Goal: Navigation & Orientation: Find specific page/section

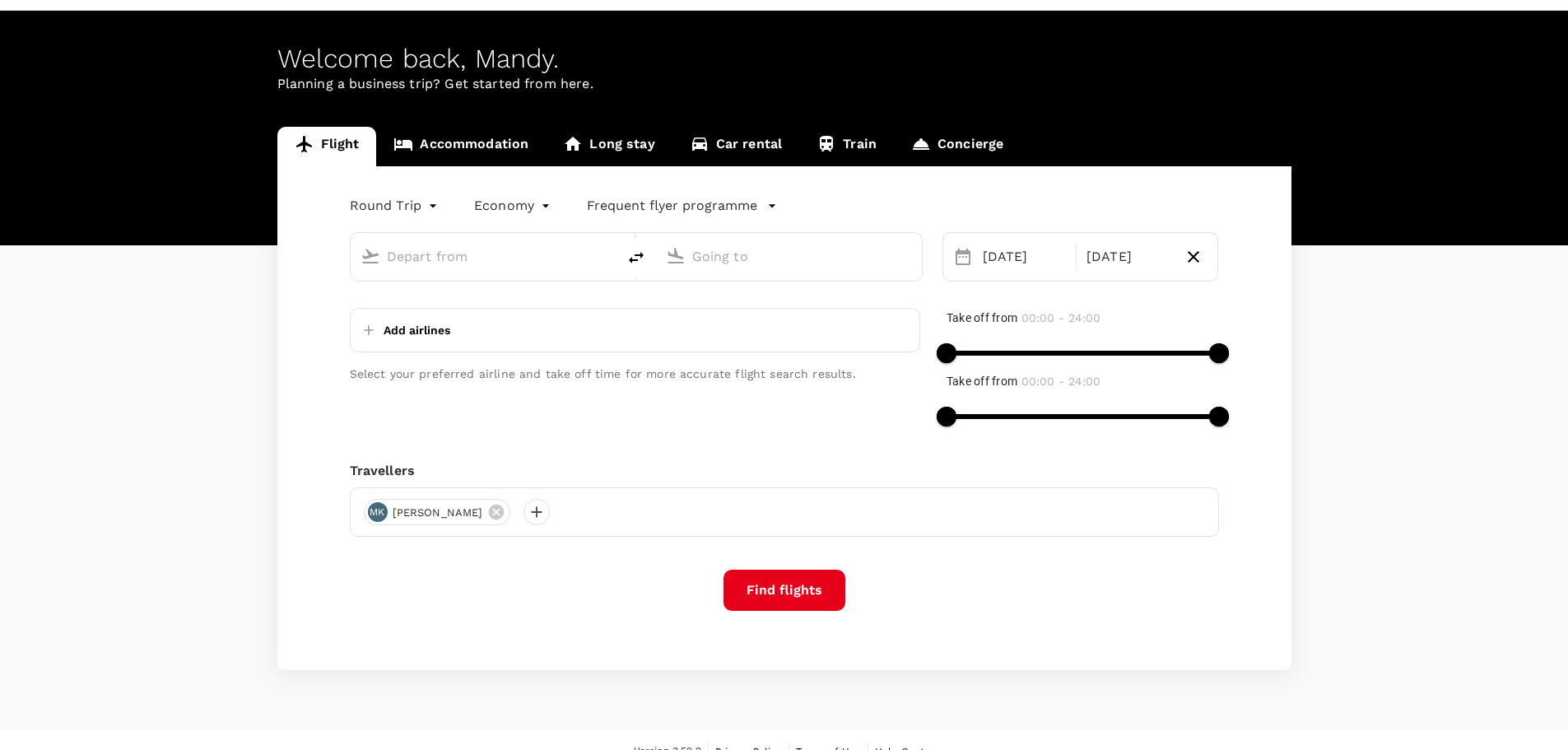
scroll to position [70, 0]
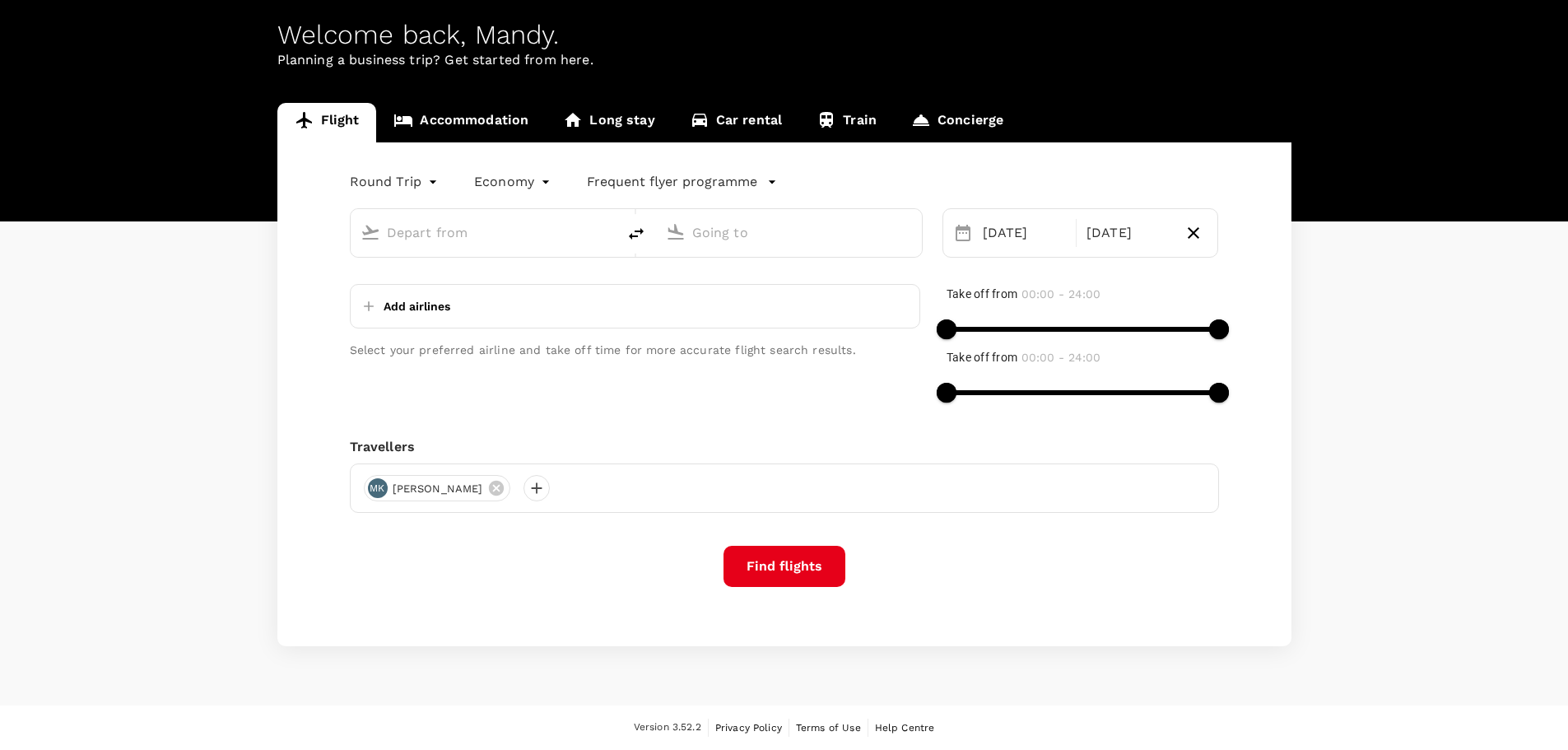
type input "Singapore Changi (SIN)"
type input "Hong Kong Intl (HKG)"
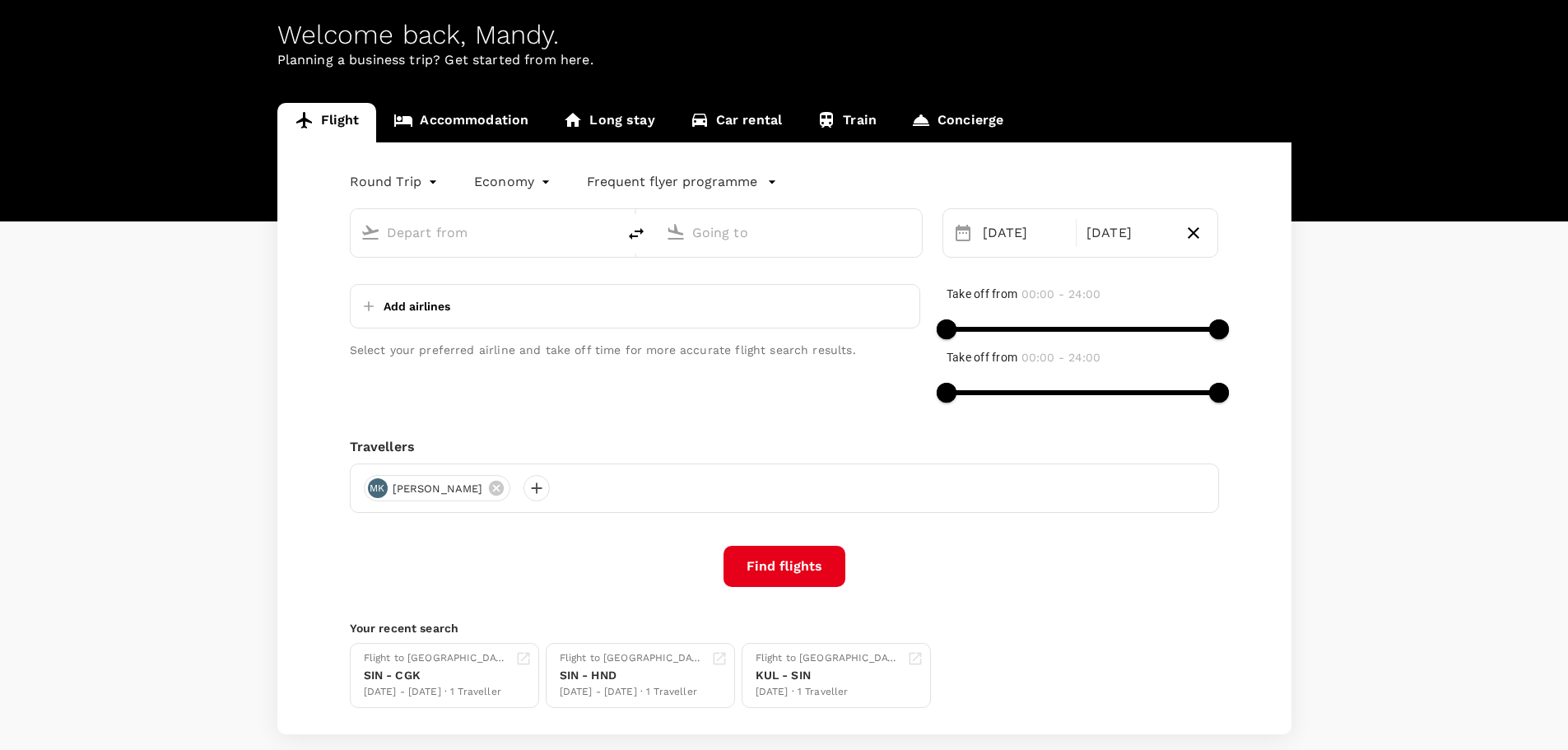
type input "Singapore Changi (SIN)"
type input "Hong Kong Intl (HKG)"
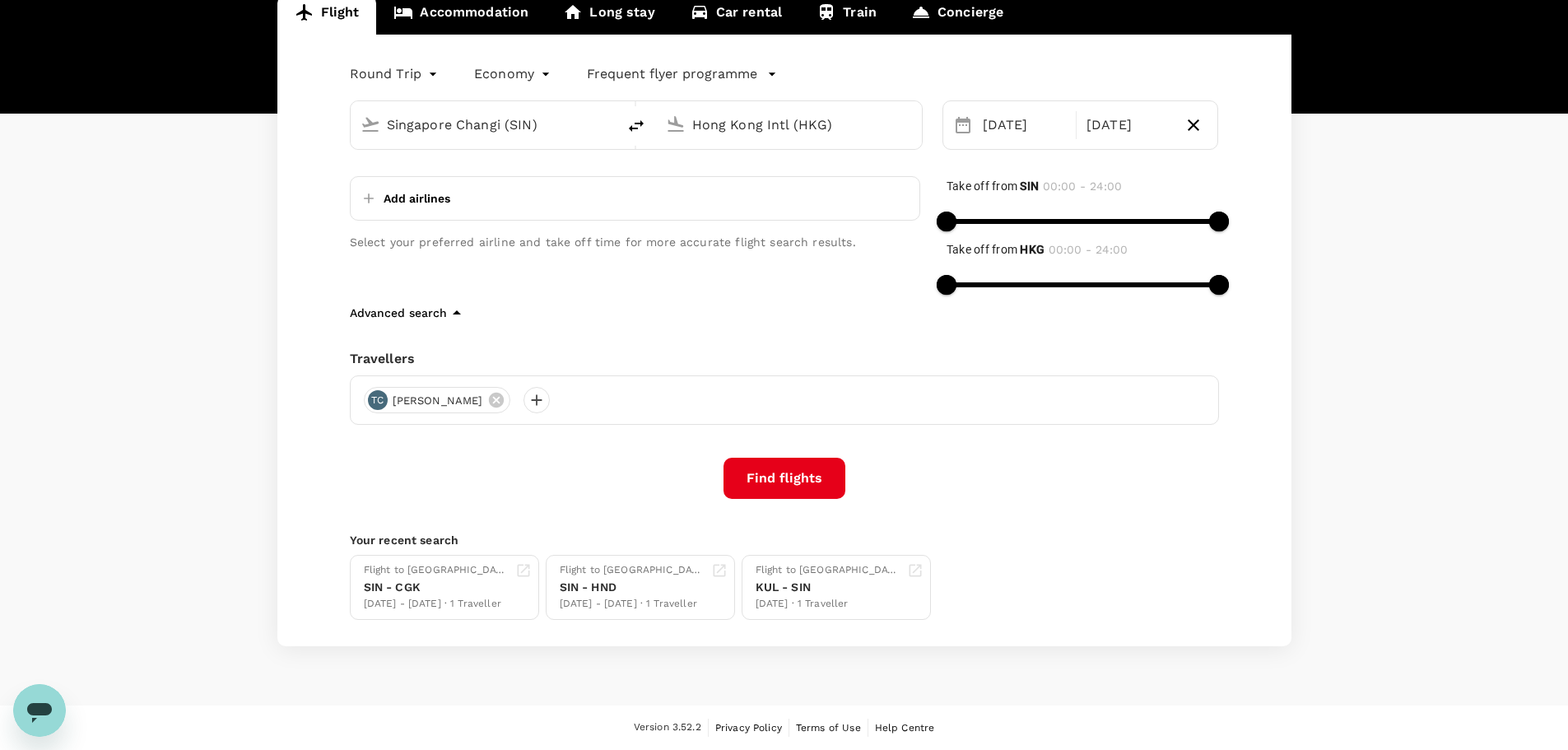
scroll to position [0, 0]
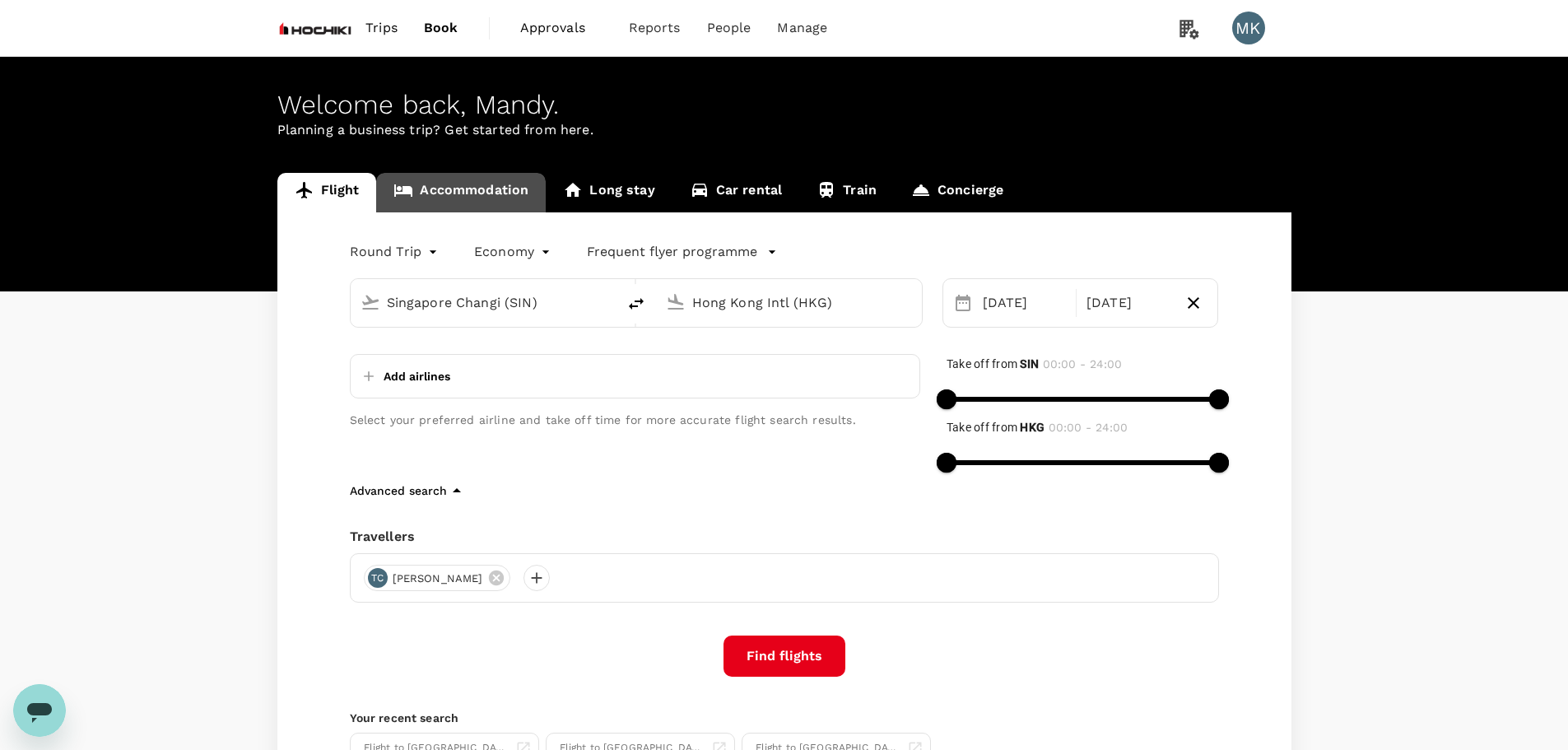
click at [498, 192] on link "Accommodation" at bounding box center [461, 192] width 169 height 40
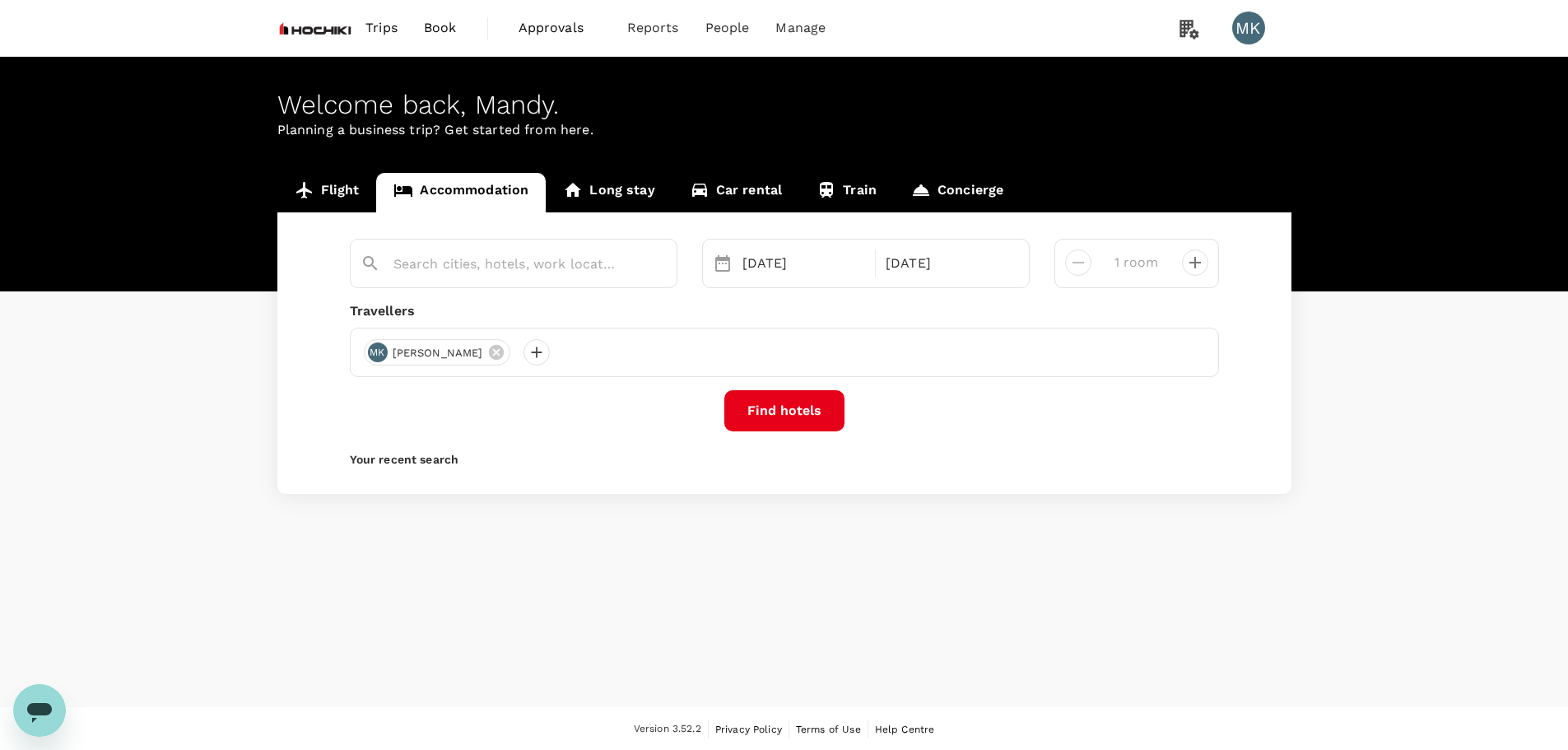
type input "Sofitel [GEOGRAPHIC_DATA] [GEOGRAPHIC_DATA]"
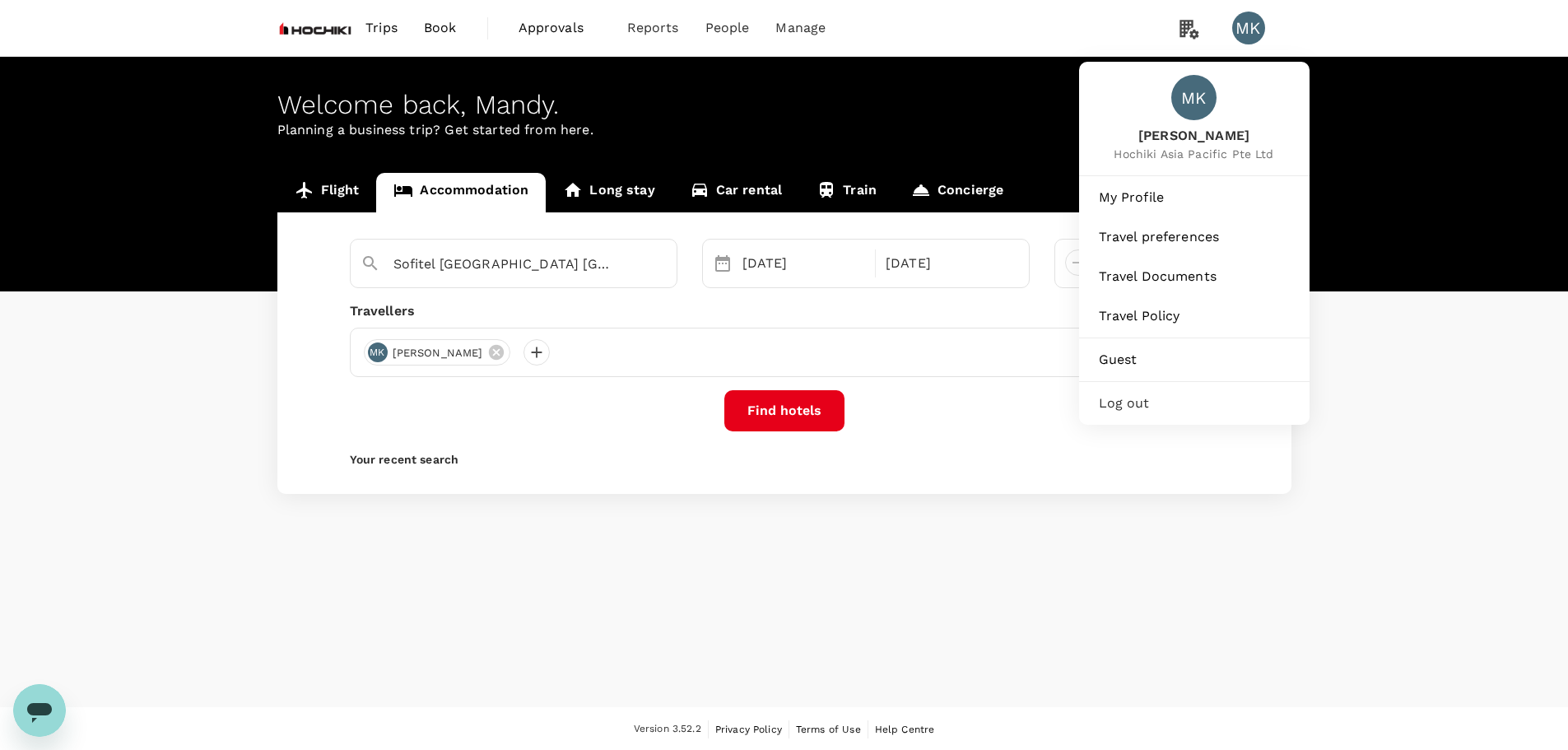
click at [1262, 30] on div "MK" at bounding box center [1248, 28] width 33 height 33
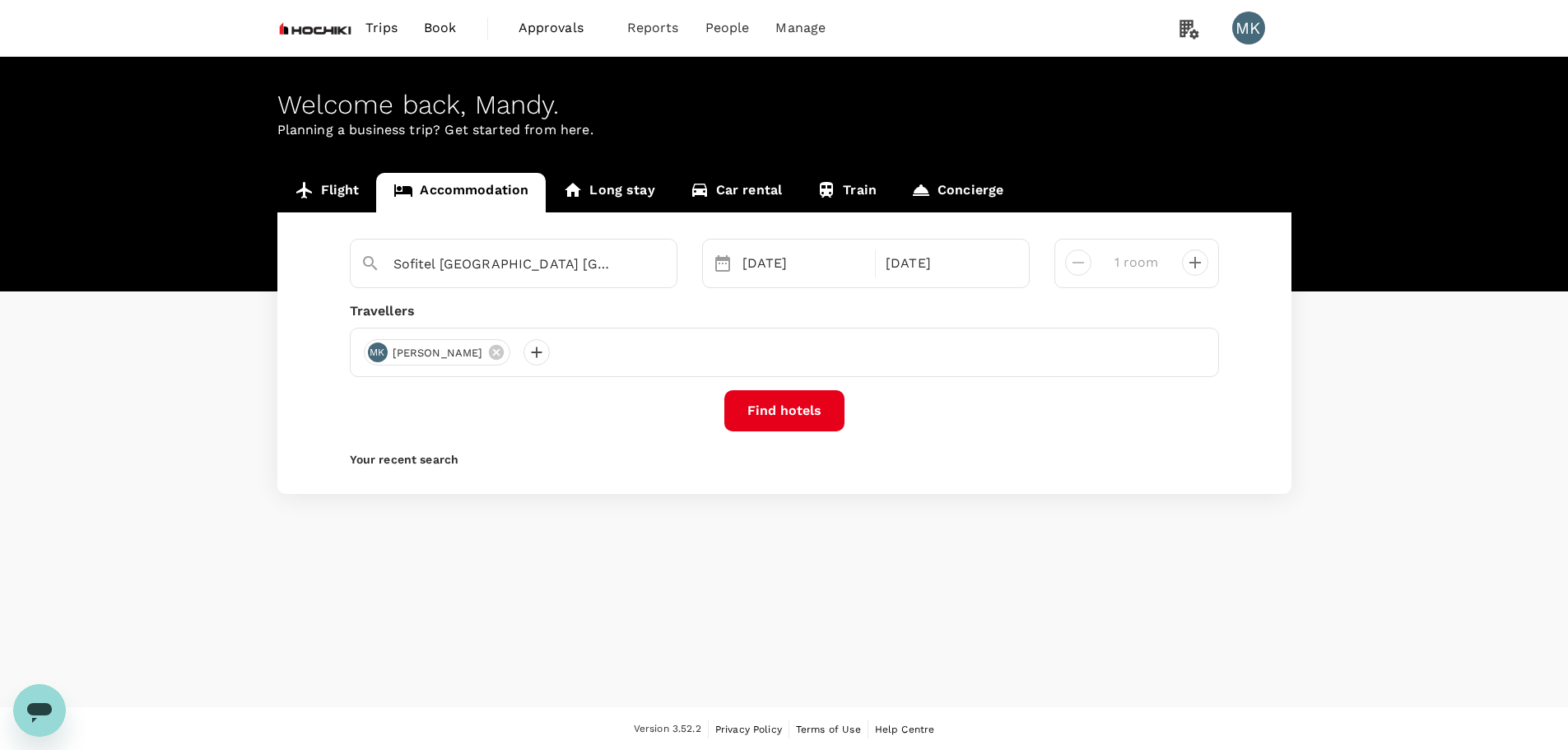
click at [1262, 30] on div "MK" at bounding box center [1248, 28] width 33 height 33
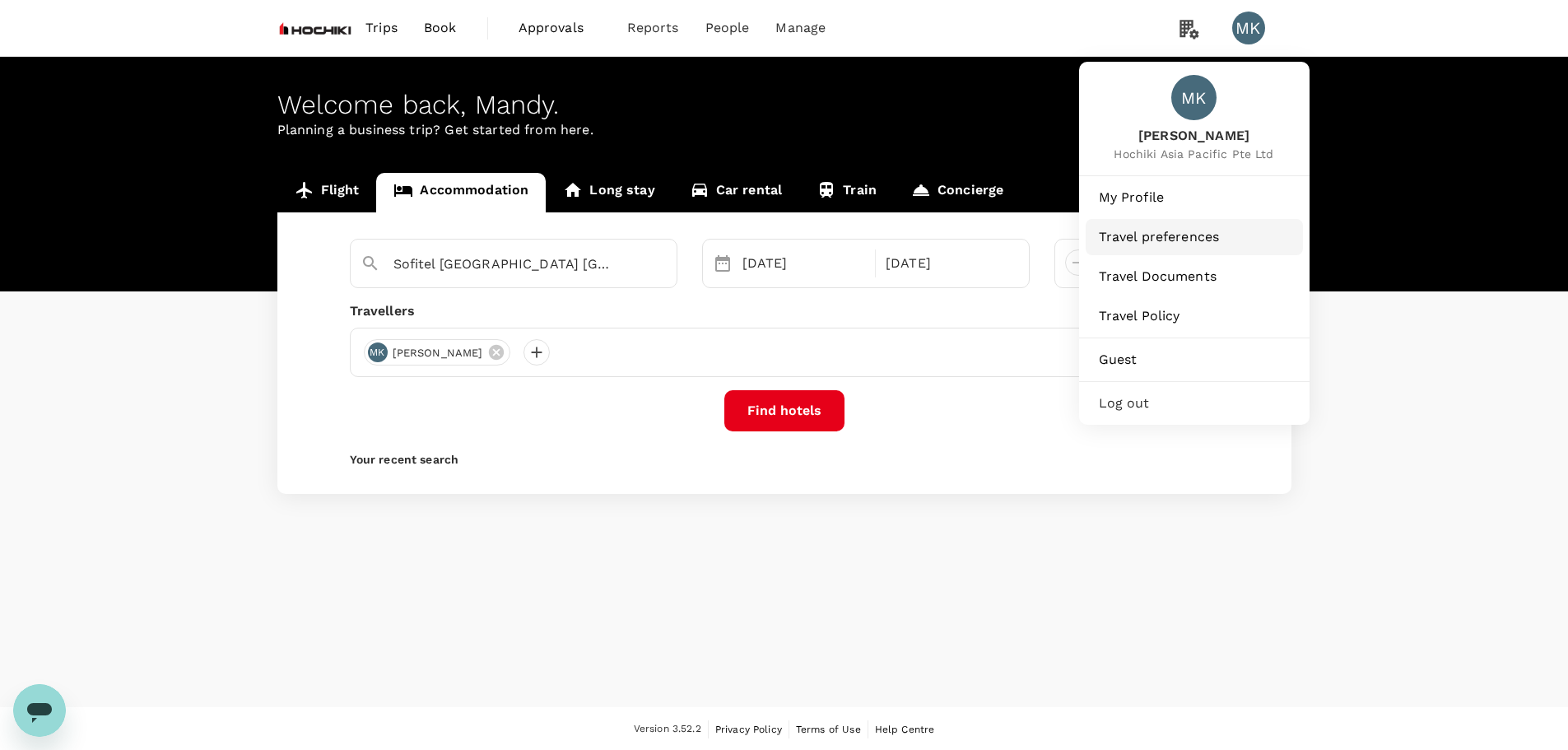
click at [1183, 238] on span "Travel preferences" at bounding box center [1194, 237] width 191 height 19
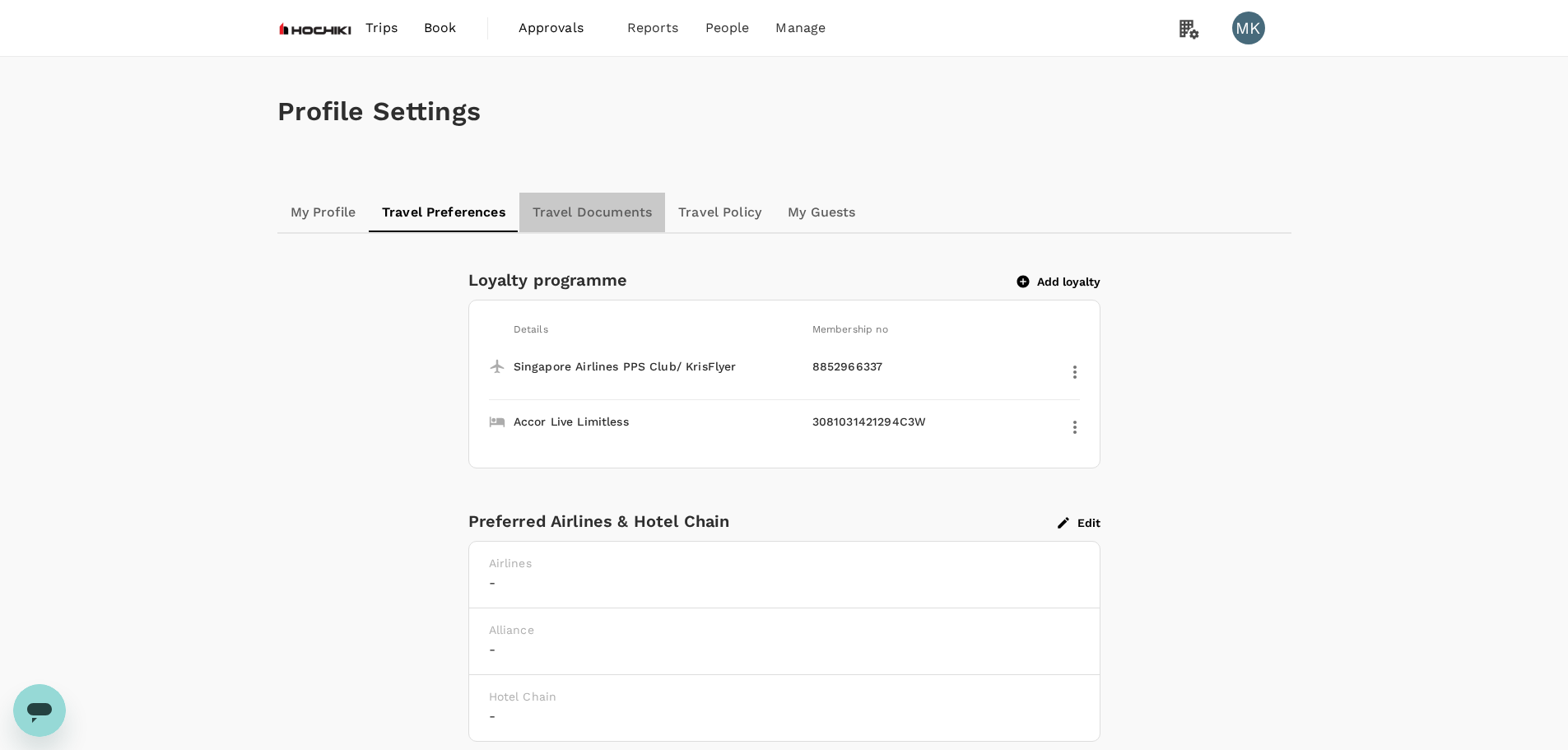
click at [629, 219] on link "Travel Documents" at bounding box center [592, 212] width 145 height 40
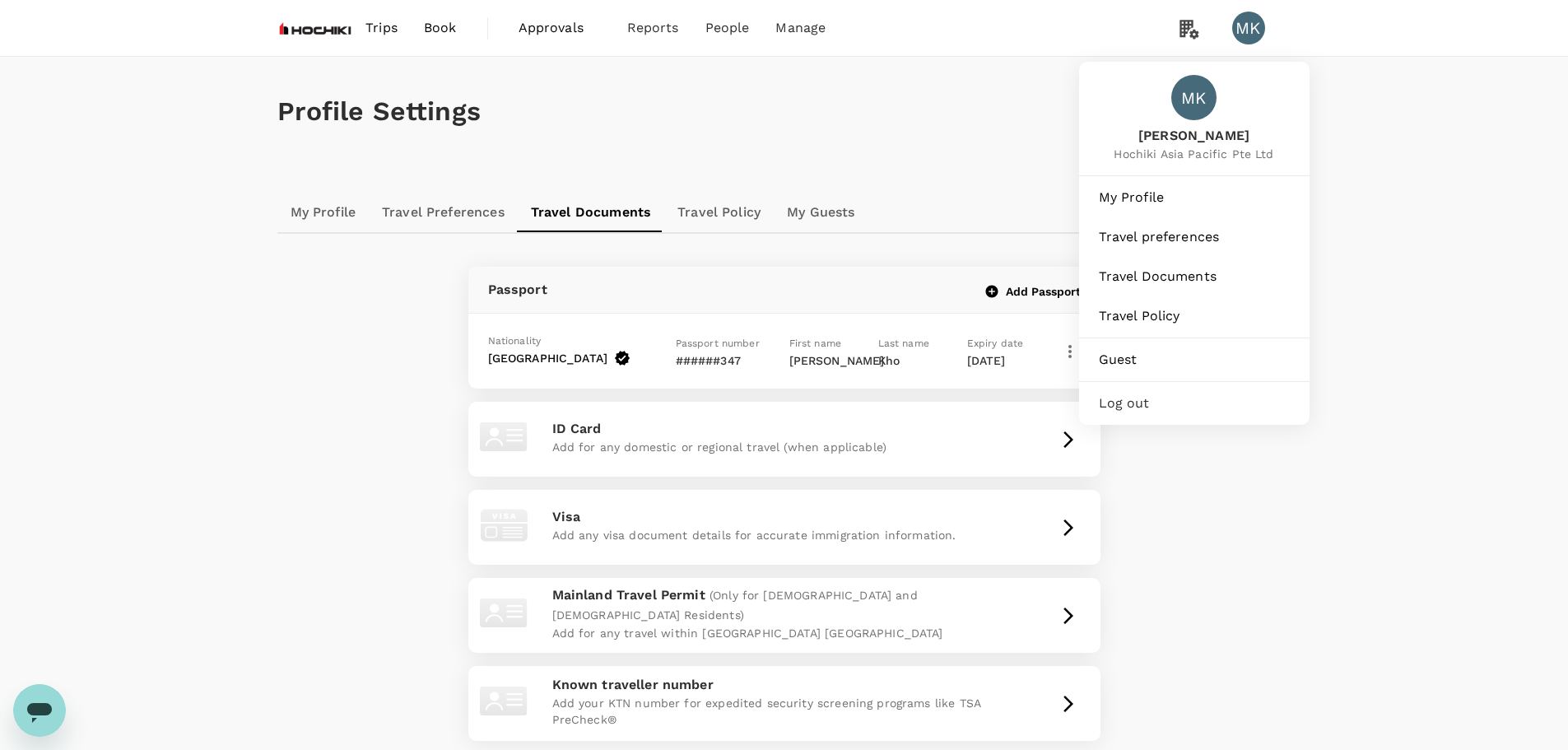
click at [1251, 39] on div "MK" at bounding box center [1248, 28] width 33 height 33
click at [1252, 39] on div "MK" at bounding box center [1248, 28] width 33 height 33
click at [1154, 353] on span "Guest" at bounding box center [1194, 359] width 191 height 19
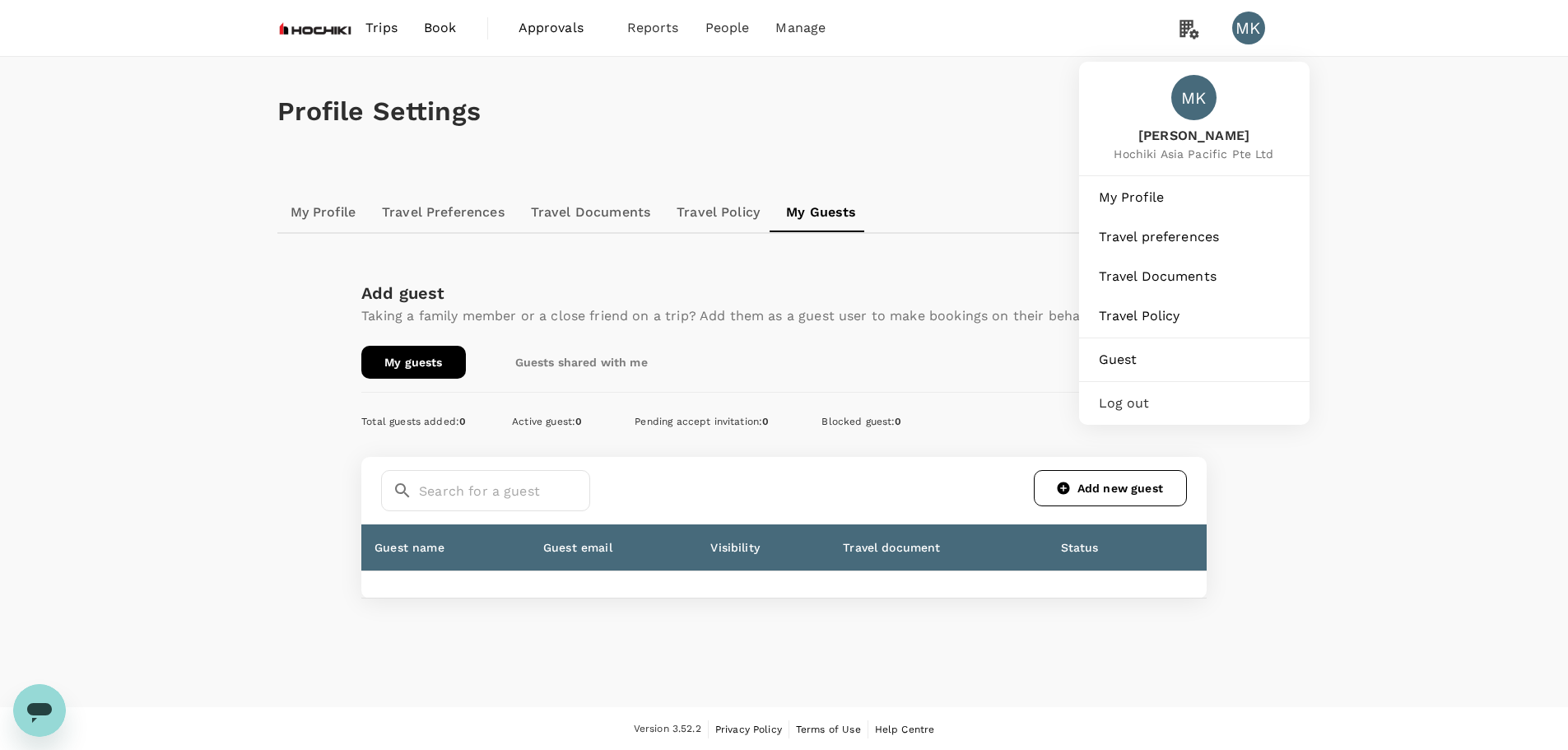
click at [1249, 28] on div "MK" at bounding box center [1248, 28] width 33 height 33
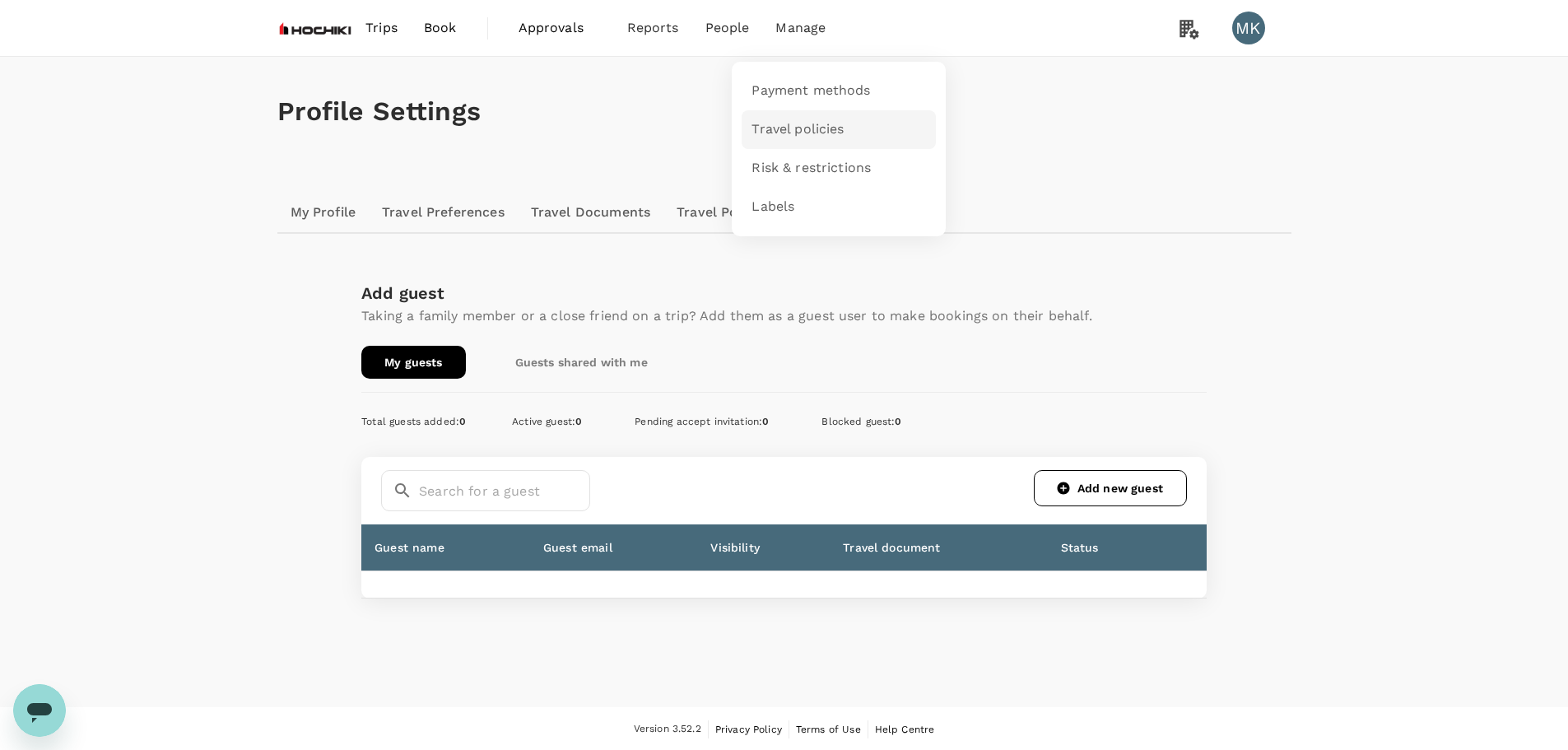
click at [799, 127] on span "Travel policies" at bounding box center [797, 129] width 92 height 19
